Goal: Information Seeking & Learning: Obtain resource

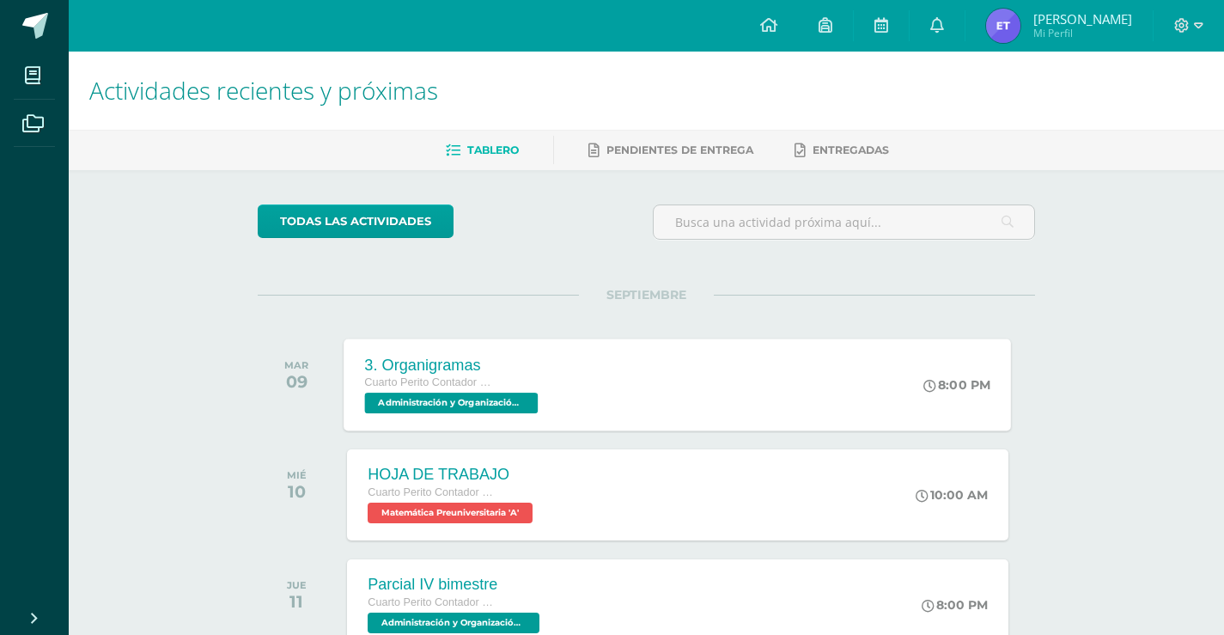
scroll to position [86, 0]
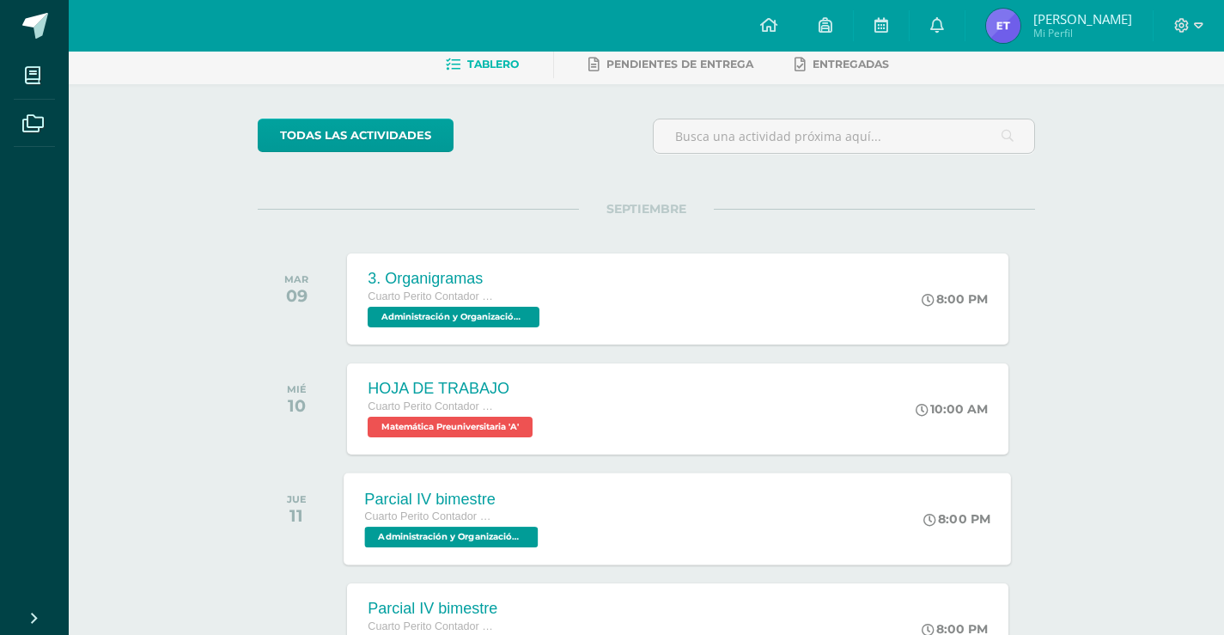
click at [429, 489] on div "Parcial IV bimestre" at bounding box center [454, 498] width 178 height 18
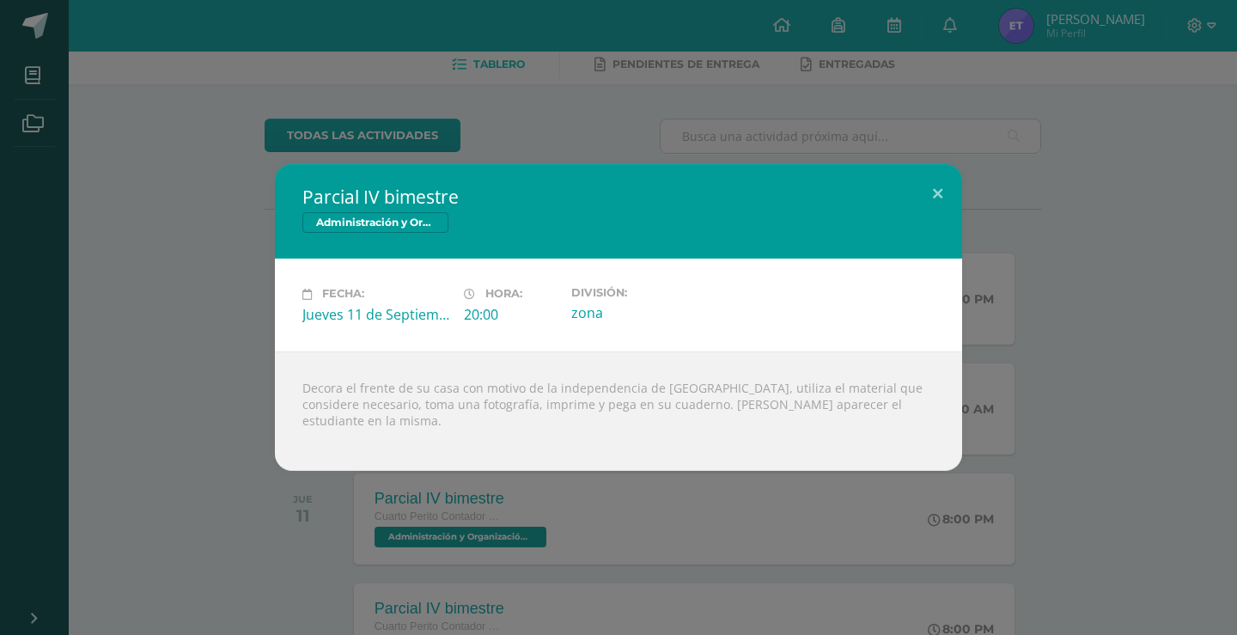
click at [398, 414] on div "Decora el frente de su casa con motivo de la independencia de [GEOGRAPHIC_DATA]…" at bounding box center [618, 410] width 687 height 119
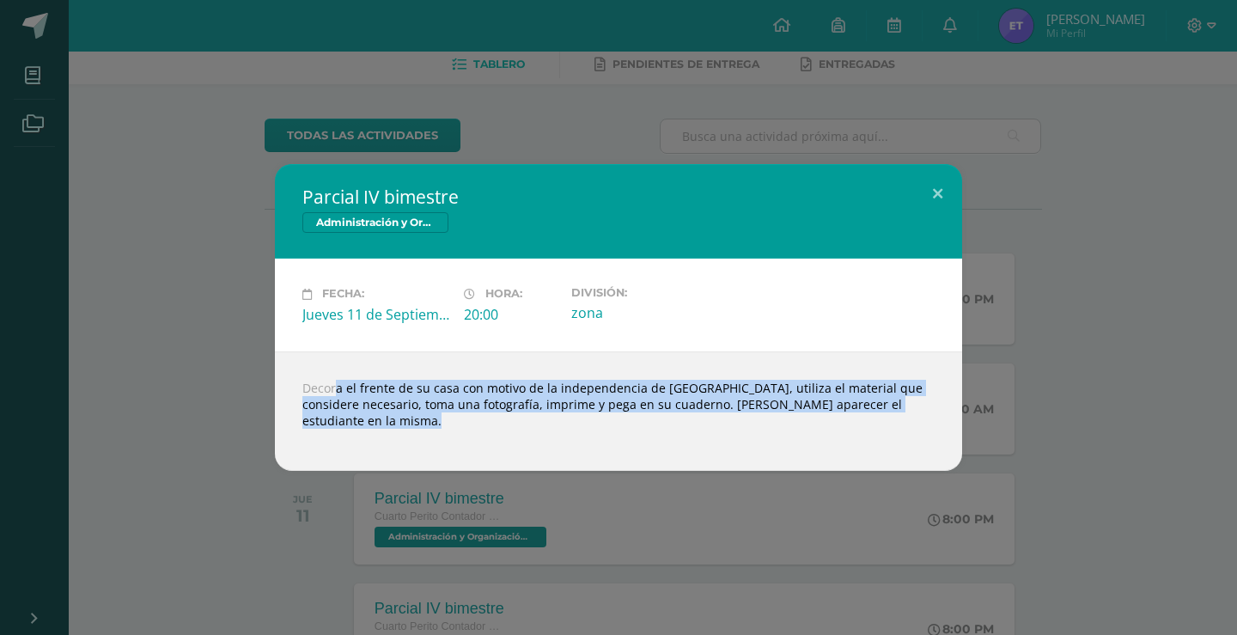
click at [398, 414] on div "Decora el frente de su casa con motivo de la independencia de [GEOGRAPHIC_DATA]…" at bounding box center [618, 410] width 687 height 119
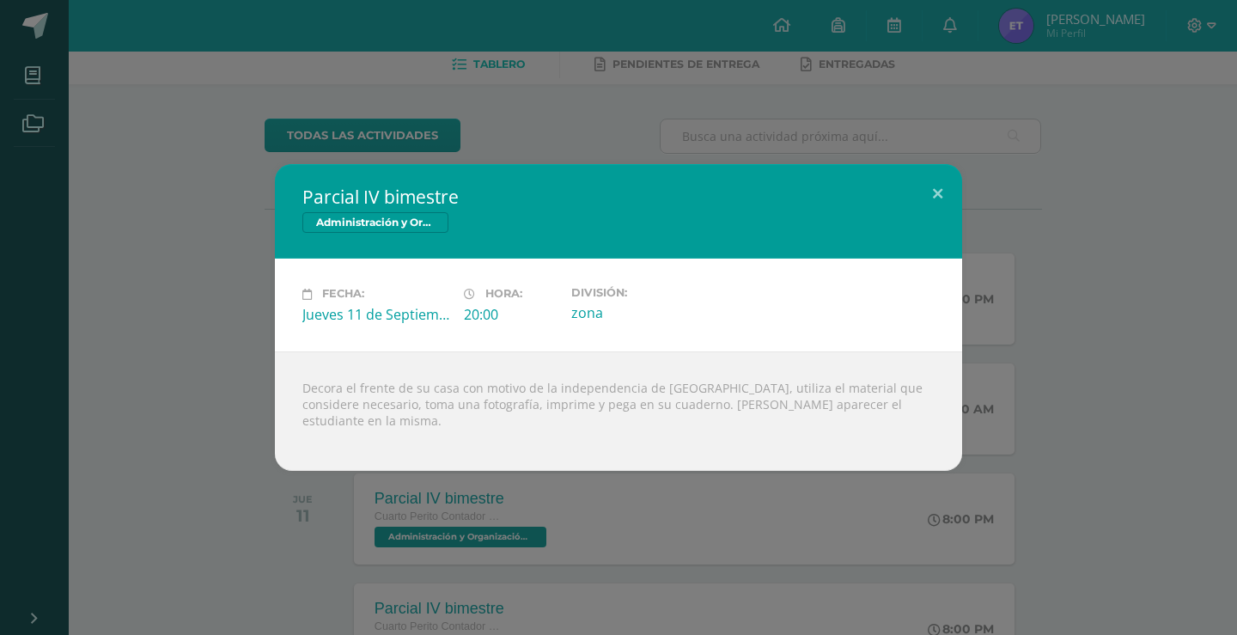
click at [319, 609] on div "Parcial IV bimestre Administración y Organización de Oficina Fecha: [DATE] Hora…" at bounding box center [618, 317] width 1237 height 635
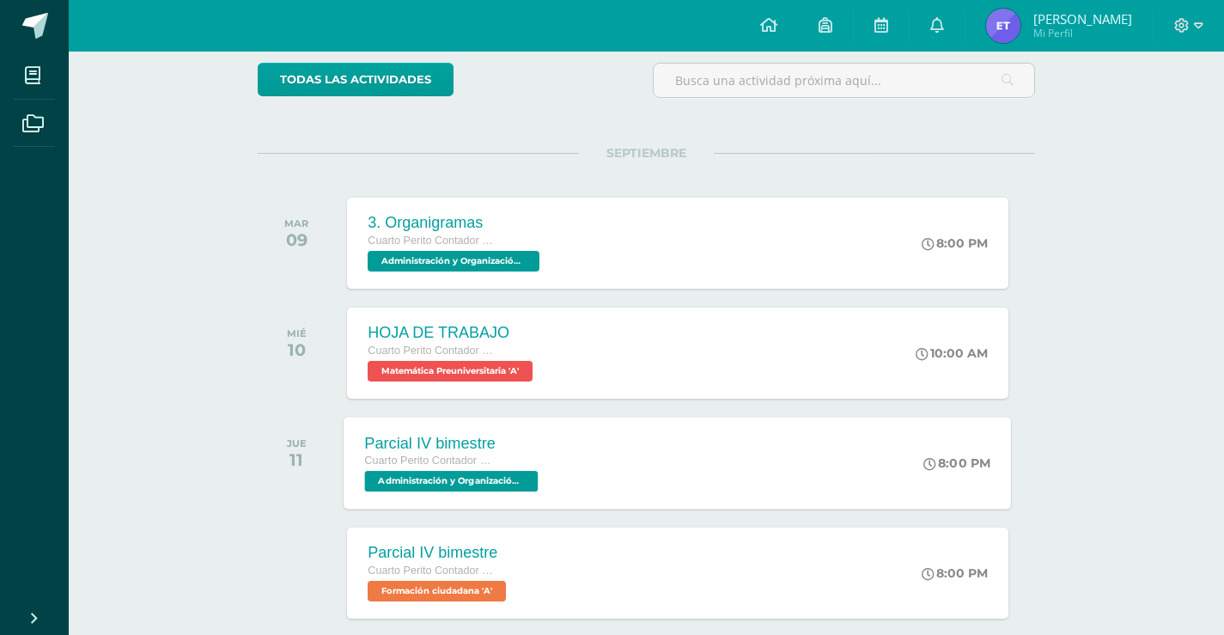
scroll to position [172, 0]
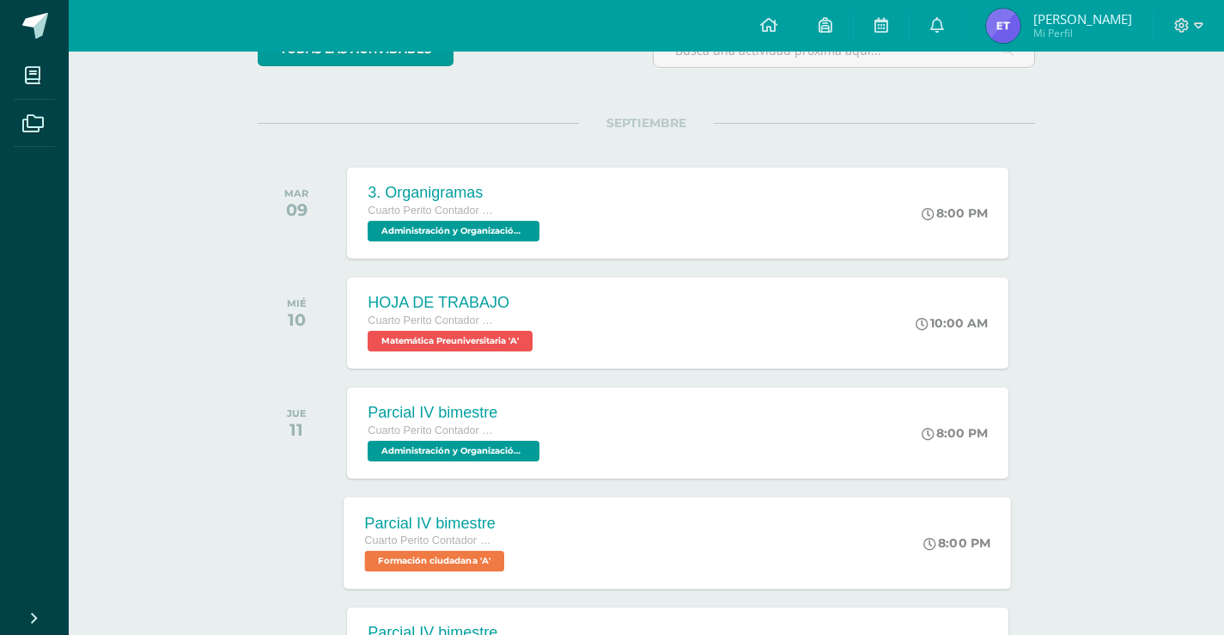
click at [407, 529] on div "Parcial IV bimestre" at bounding box center [437, 523] width 144 height 18
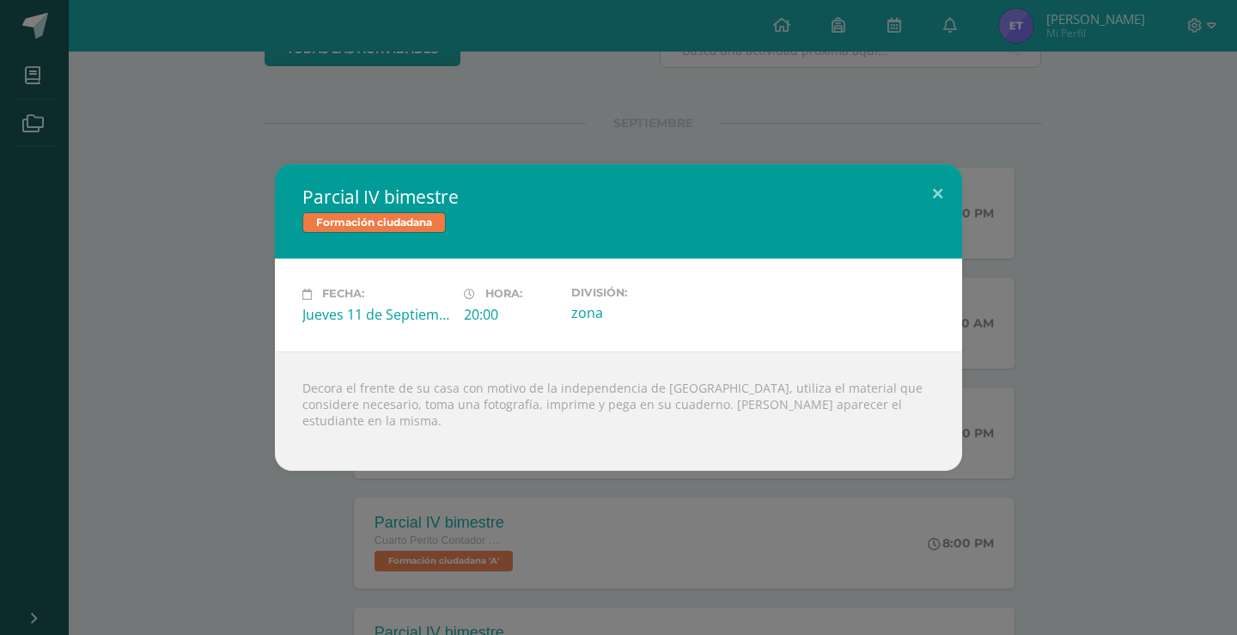
click at [307, 523] on div "Parcial IV bimestre Formación ciudadana Fecha: [DATE] Hora: 20:00 División:" at bounding box center [618, 317] width 1237 height 635
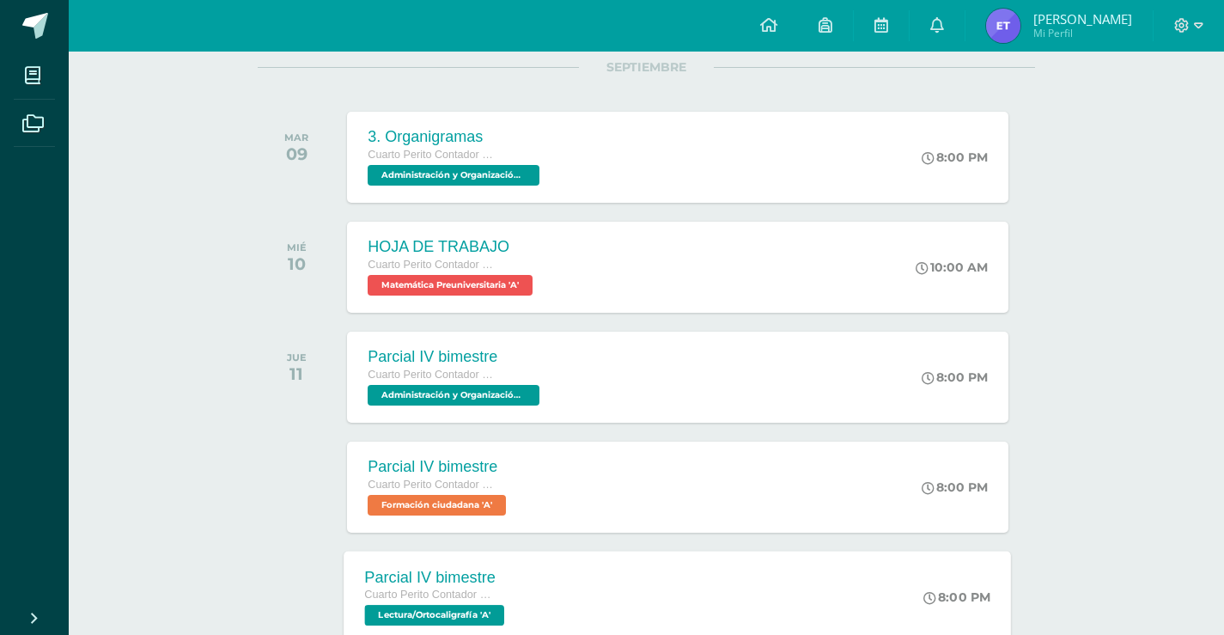
scroll to position [258, 0]
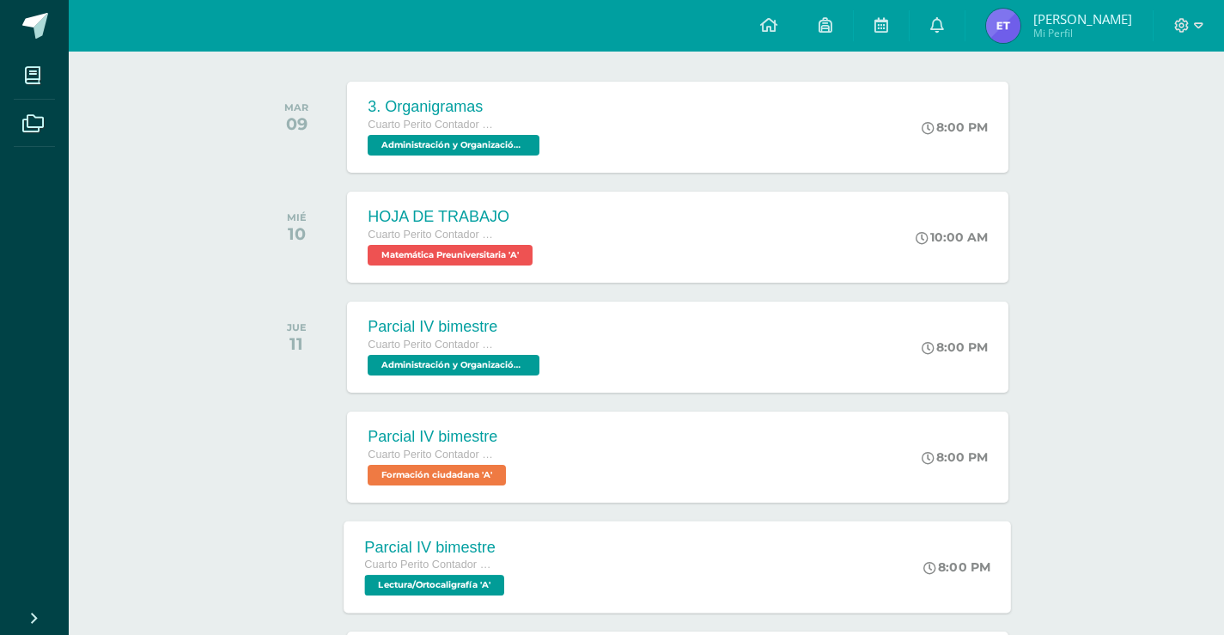
click at [369, 545] on div "Parcial IV bimestre" at bounding box center [437, 547] width 144 height 18
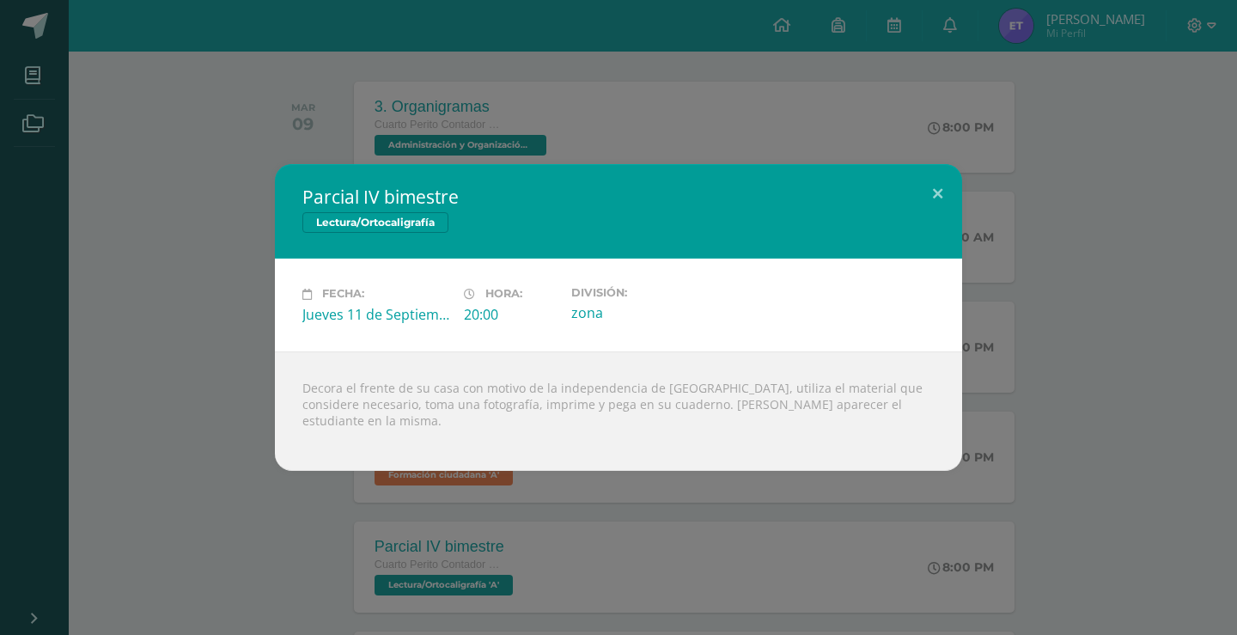
click at [325, 539] on div "Parcial IV bimestre Lectura/Ortocaligrafía Fecha: [DATE] Hora: 20:00 División:" at bounding box center [618, 317] width 1237 height 635
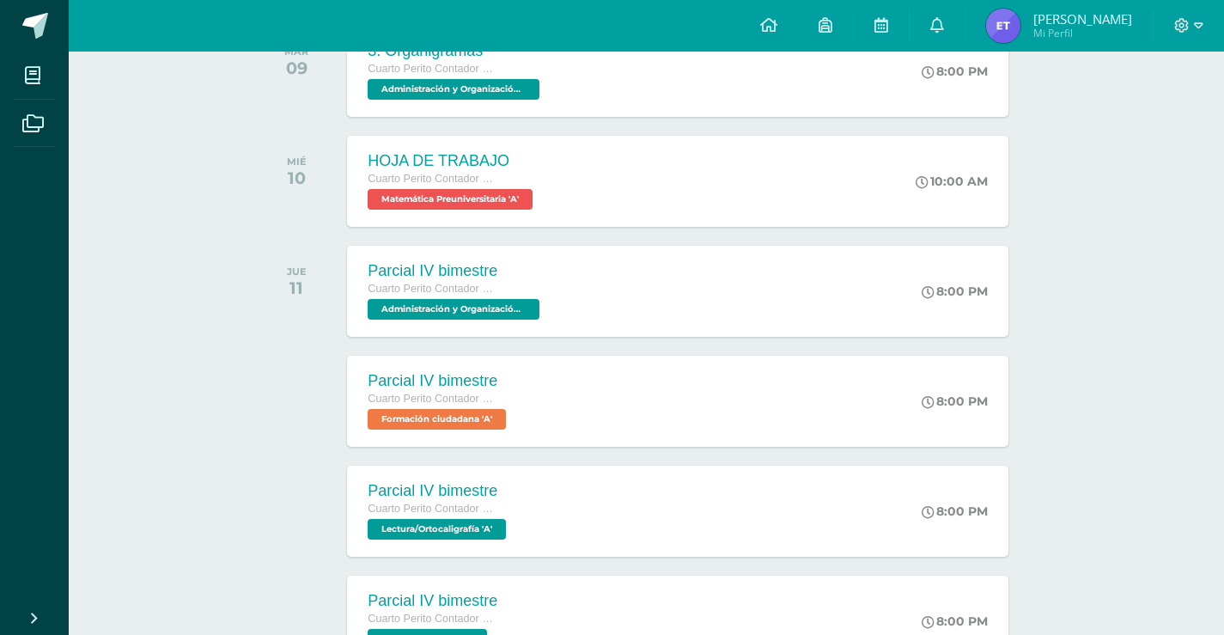
scroll to position [344, 0]
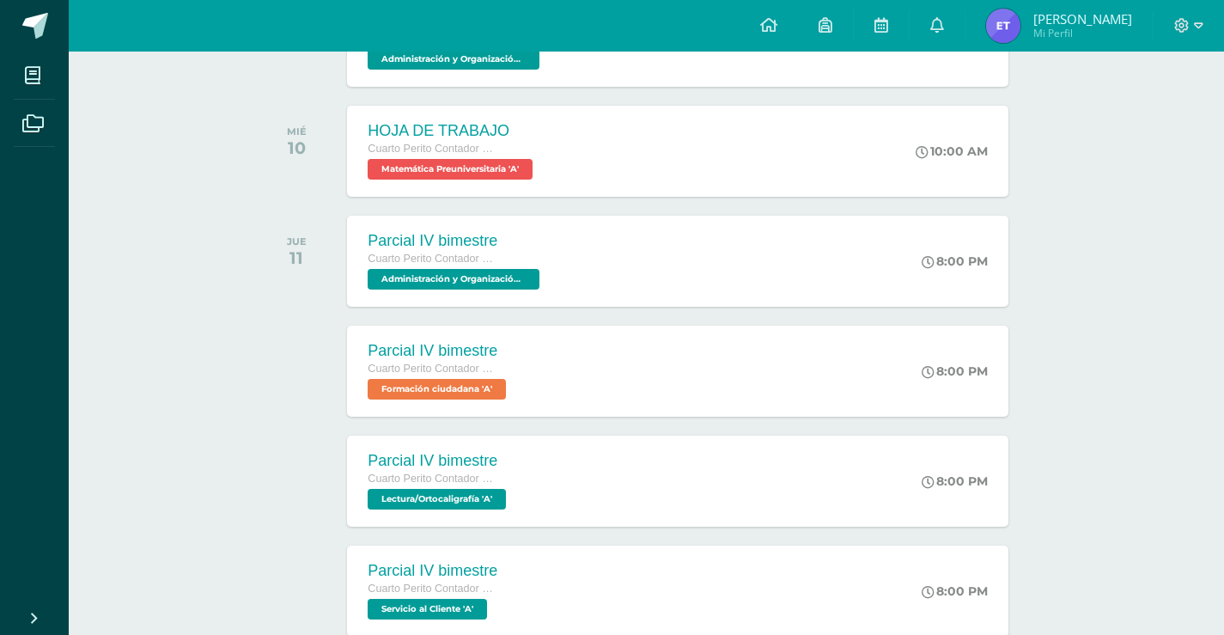
click at [393, 550] on div "Parcial IV bimestre Cuarto Perito Contador Perito Contador Servicio al Cliente …" at bounding box center [432, 590] width 171 height 91
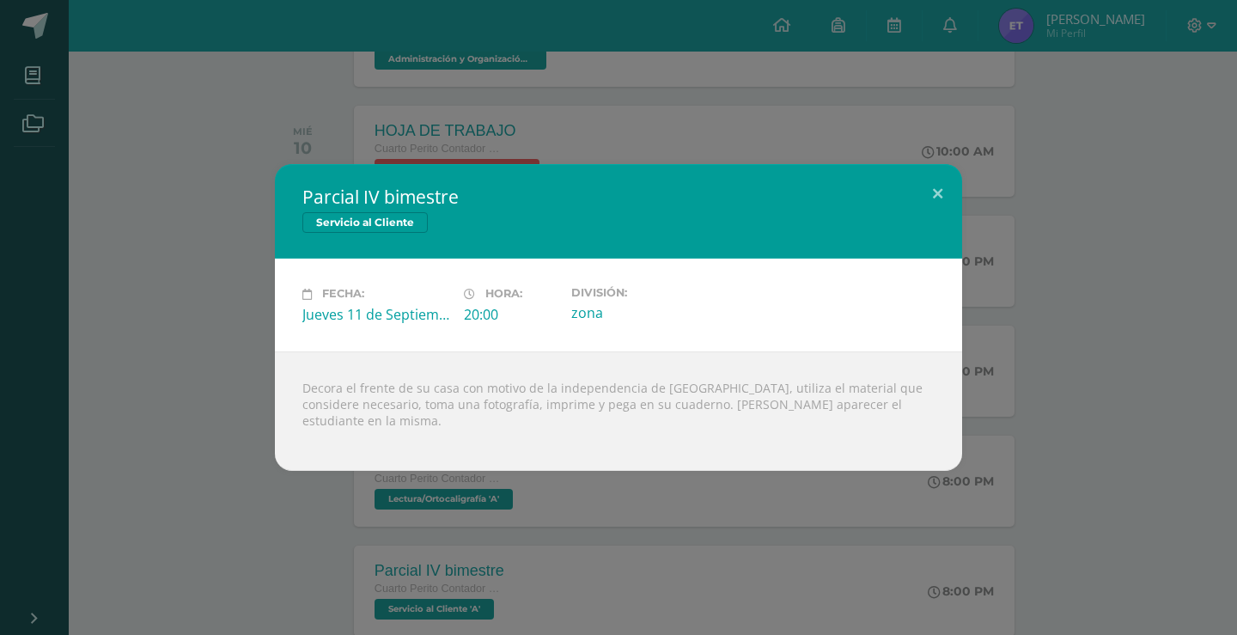
click at [82, 142] on div "Parcial IV bimestre Servicio al Cliente Fecha: [DATE] Hora: 20:00 División:" at bounding box center [618, 317] width 1237 height 635
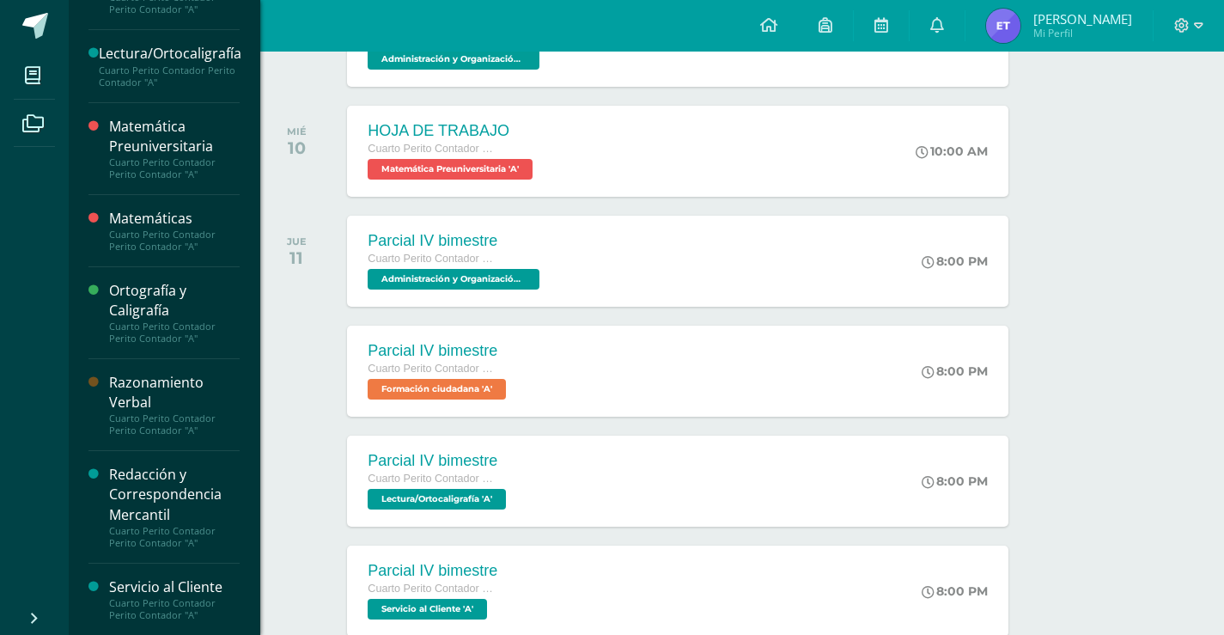
scroll to position [595, 0]
click at [124, 399] on div "Razonamiento Verbal" at bounding box center [174, 392] width 131 height 40
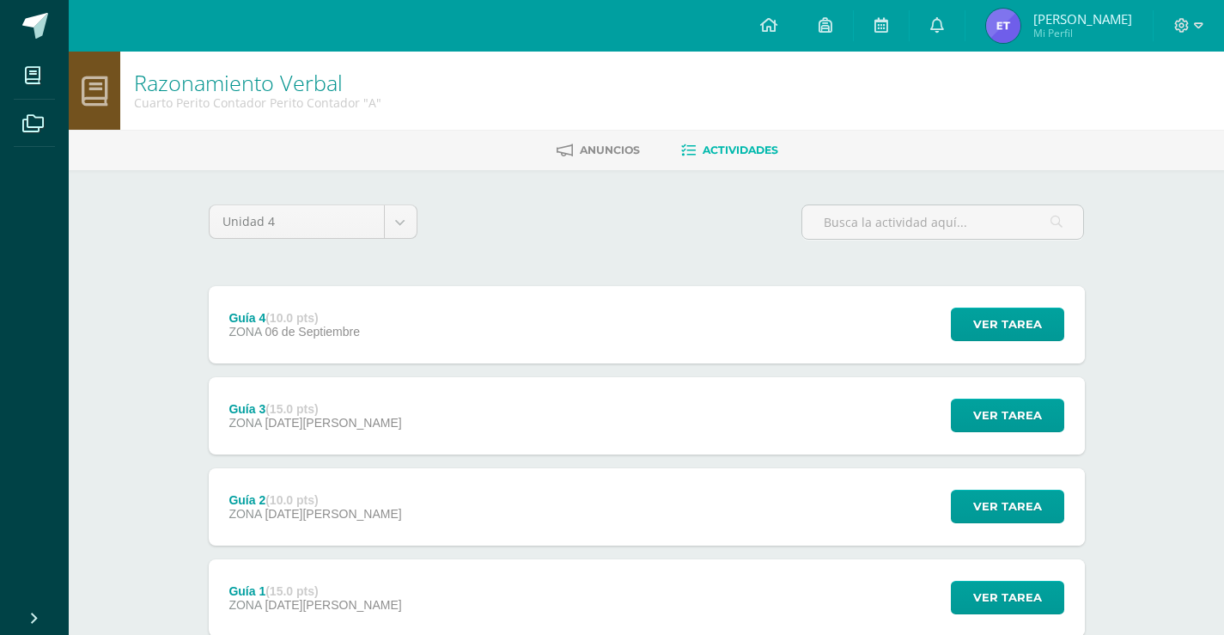
click at [328, 352] on div "Guía 4 (10.0 pts) ZONA 06 de Septiembre" at bounding box center [295, 324] width 172 height 77
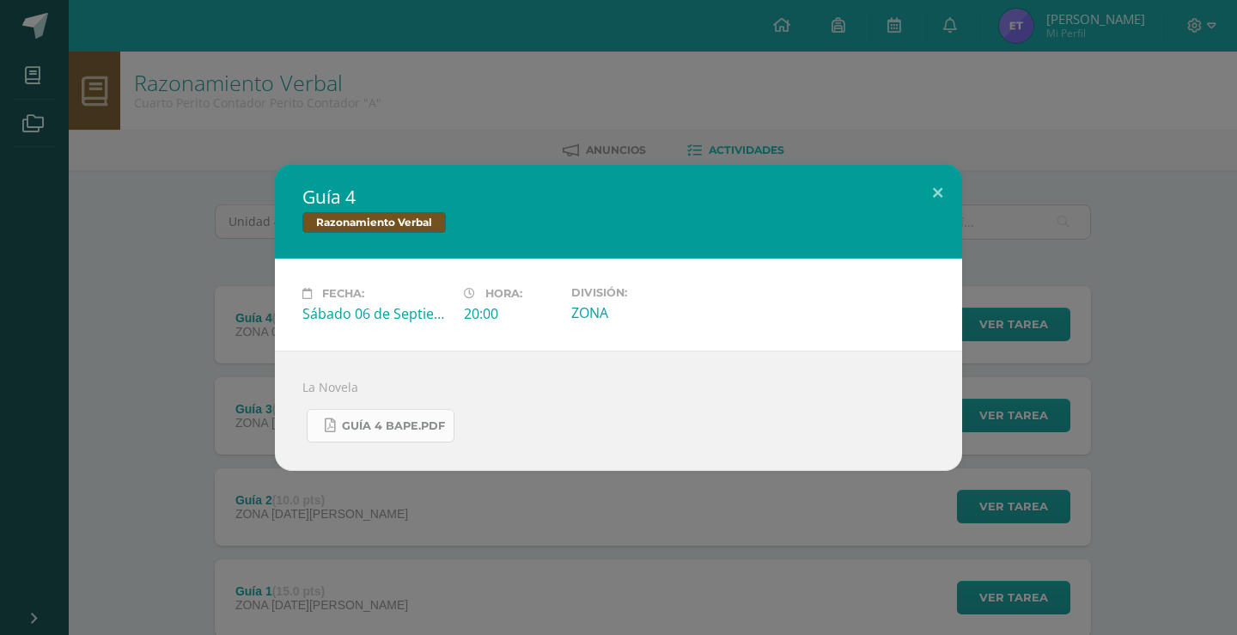
click at [337, 416] on link "Guía 4 BAPE.pdf" at bounding box center [381, 425] width 148 height 33
click at [223, 354] on div "Guía 4 Razonamiento Verbal Fecha: Sábado 06 de Septiembre Hora: 20:00 División:…" at bounding box center [618, 317] width 1223 height 307
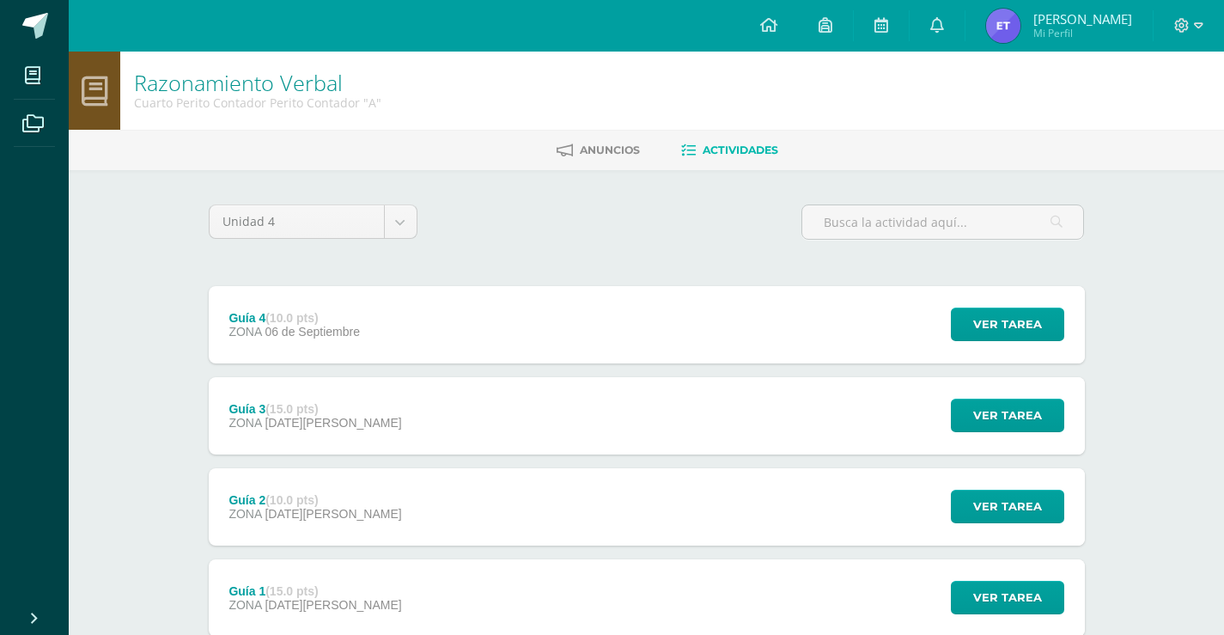
click at [303, 410] on strong "(15.0 pts)" at bounding box center [291, 409] width 52 height 14
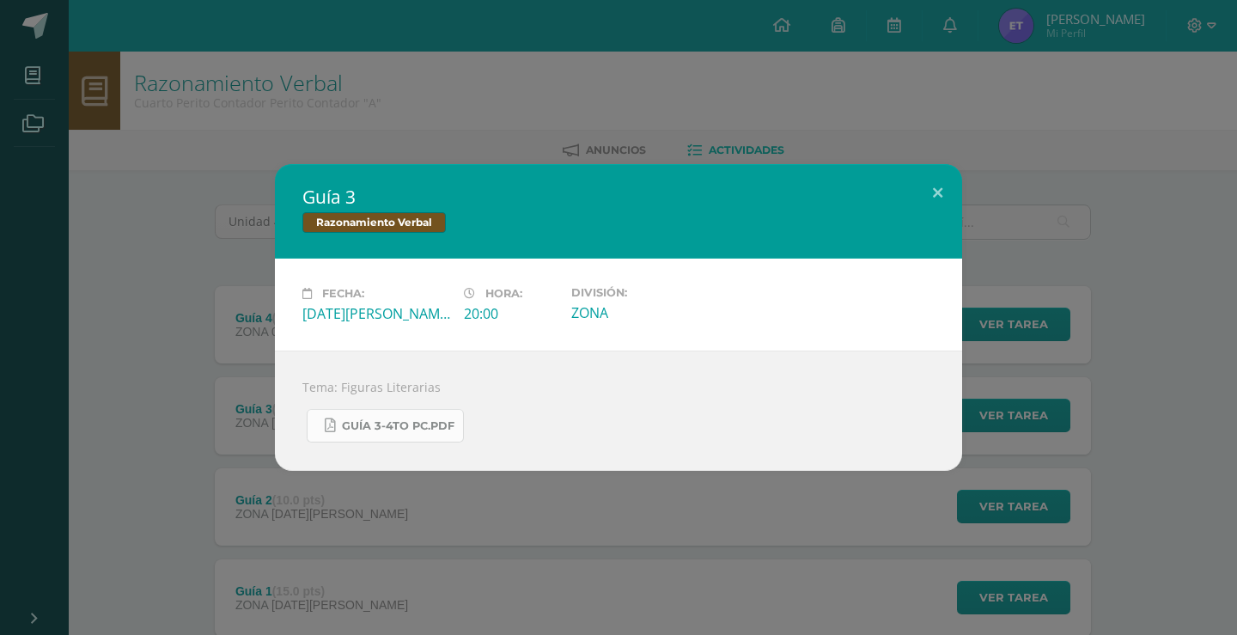
click at [359, 423] on span "Guía 3-4to PC.pdf" at bounding box center [398, 426] width 112 height 14
click at [204, 497] on div "Guía 3 Razonamiento Verbal Fecha: Viernes 22 de Agosto Hora: 20:00 División: ZO…" at bounding box center [618, 317] width 1237 height 635
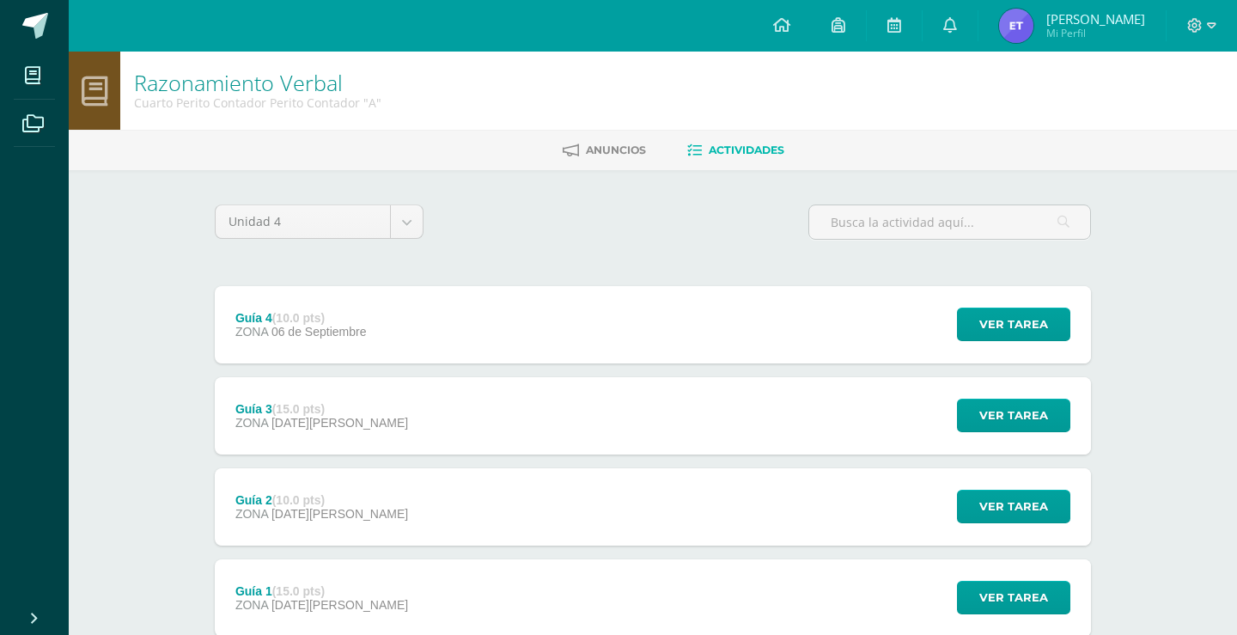
click at [278, 498] on div "Guía 3 Razonamiento Verbal Fecha: Viernes 22 de Agosto Hora: 20:00 División: ZO…" at bounding box center [618, 317] width 1237 height 635
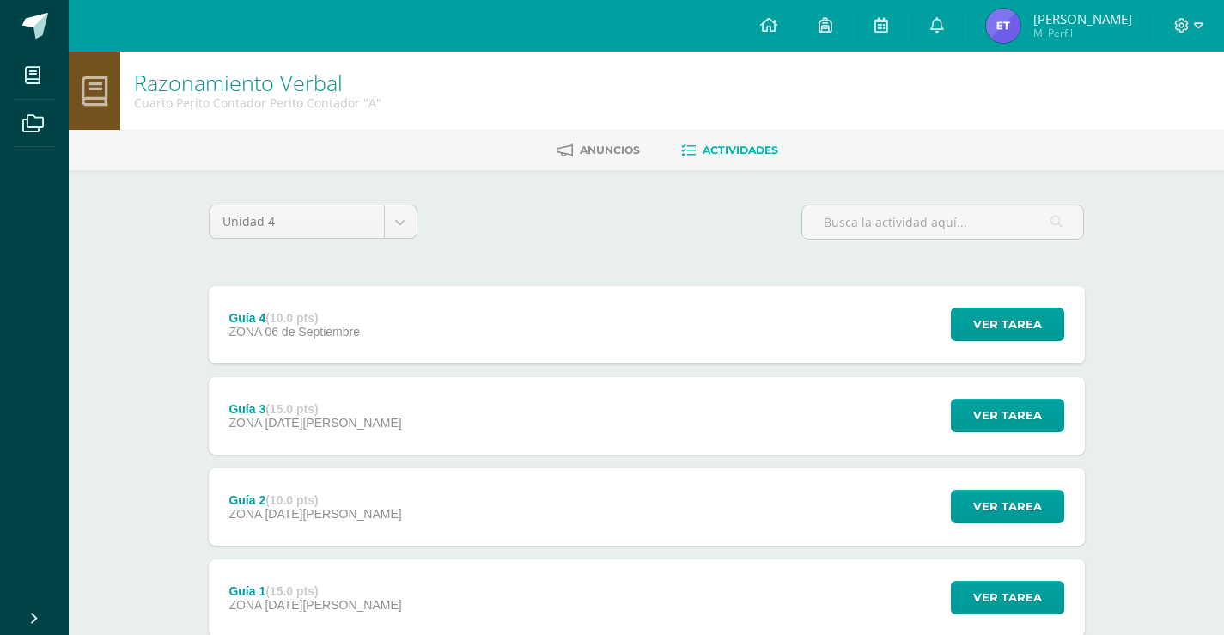
click at [282, 499] on strong "(10.0 pts)" at bounding box center [291, 500] width 52 height 14
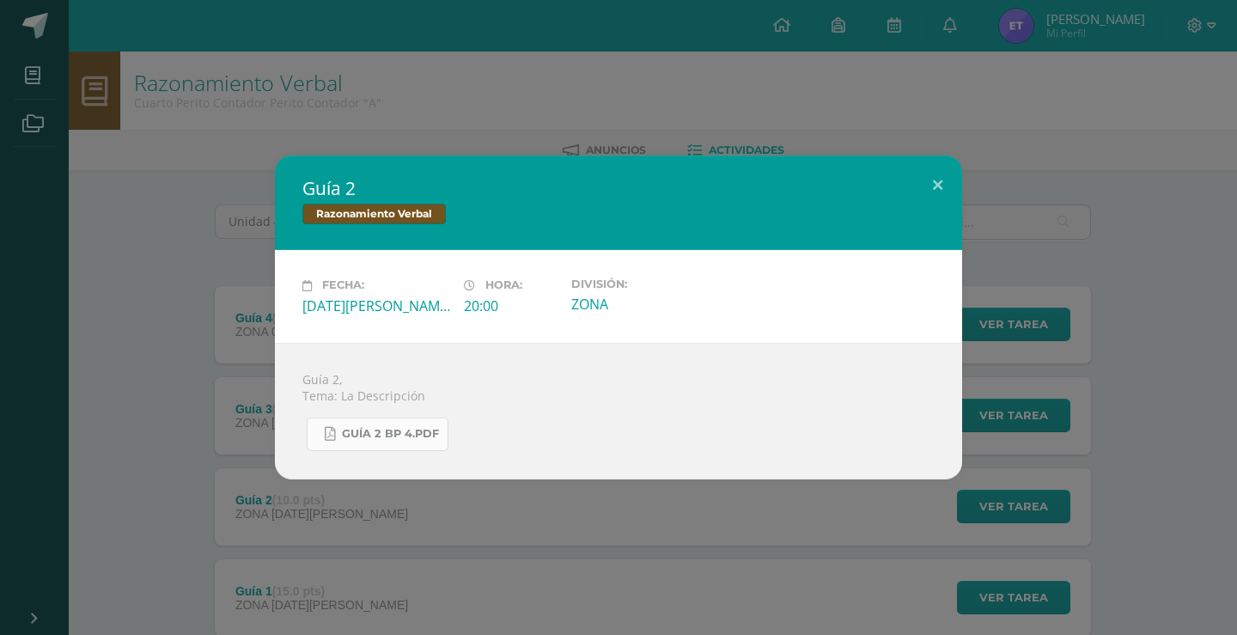
click at [354, 428] on span "Guía 2 BP 4.pdf" at bounding box center [390, 434] width 97 height 14
